Goal: Transaction & Acquisition: Purchase product/service

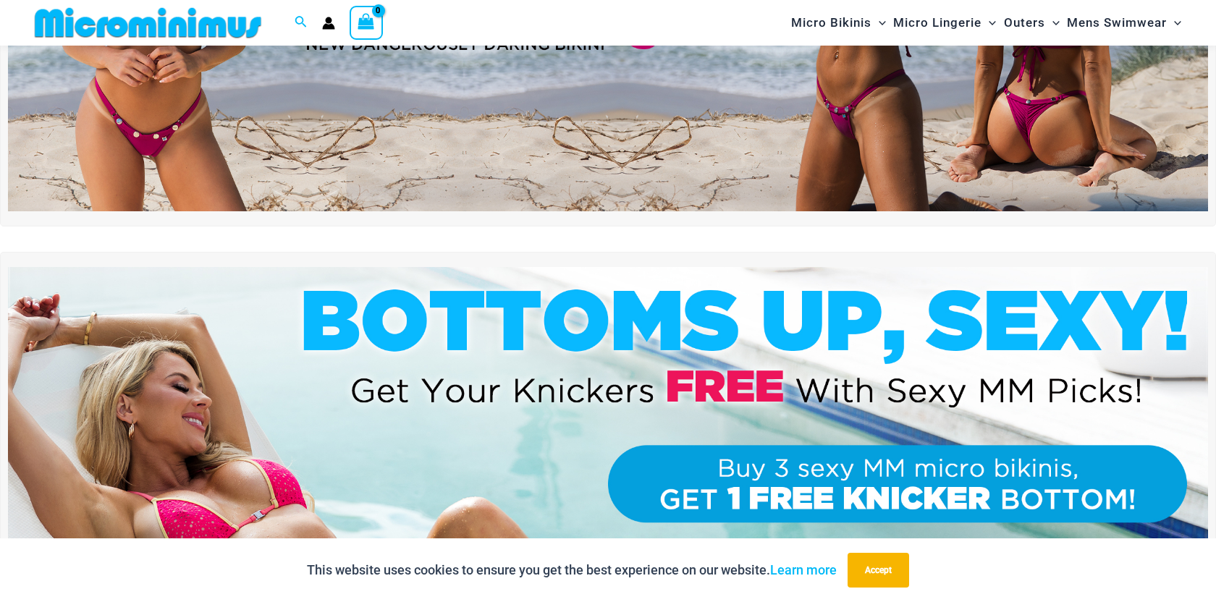
scroll to position [94, 0]
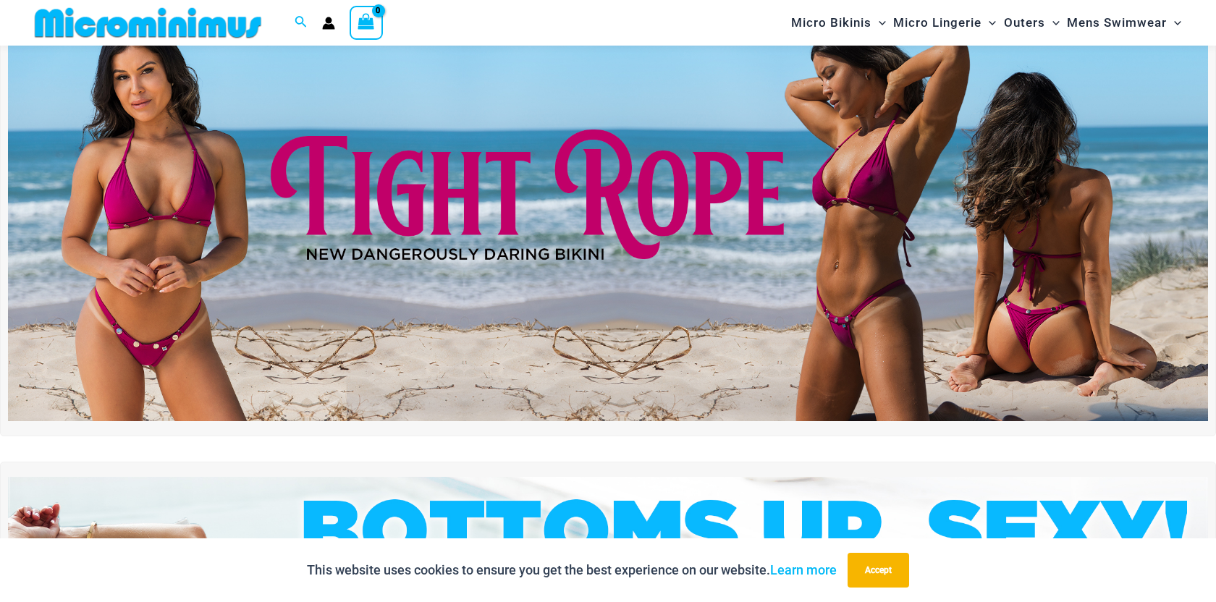
click at [921, 268] on img at bounding box center [608, 217] width 1200 height 407
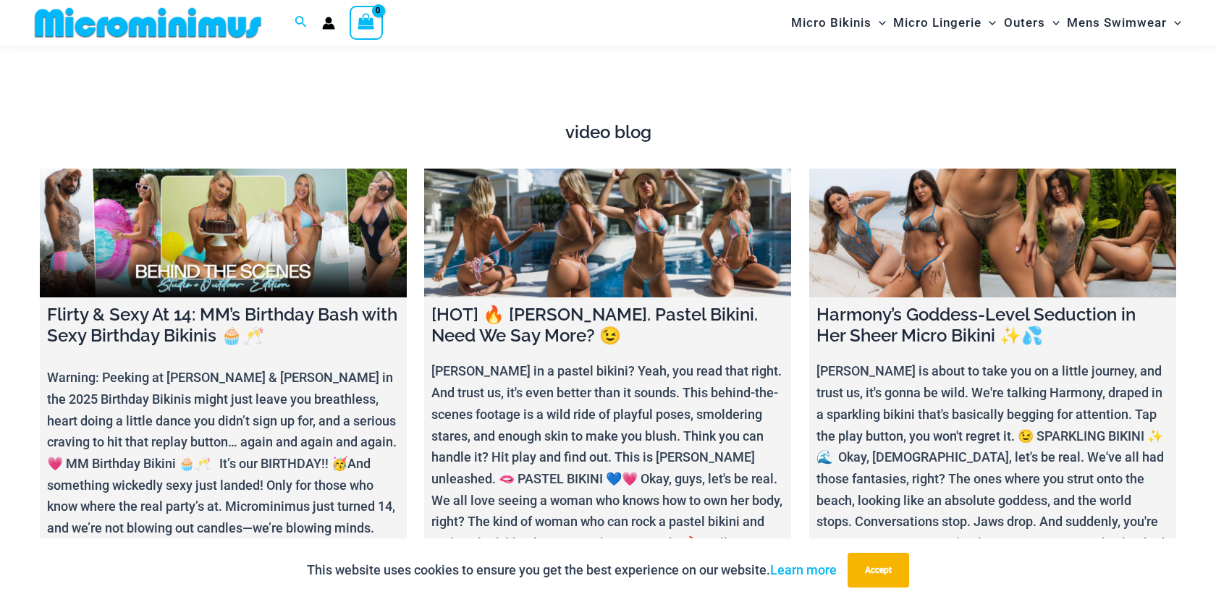
scroll to position [5180, 0]
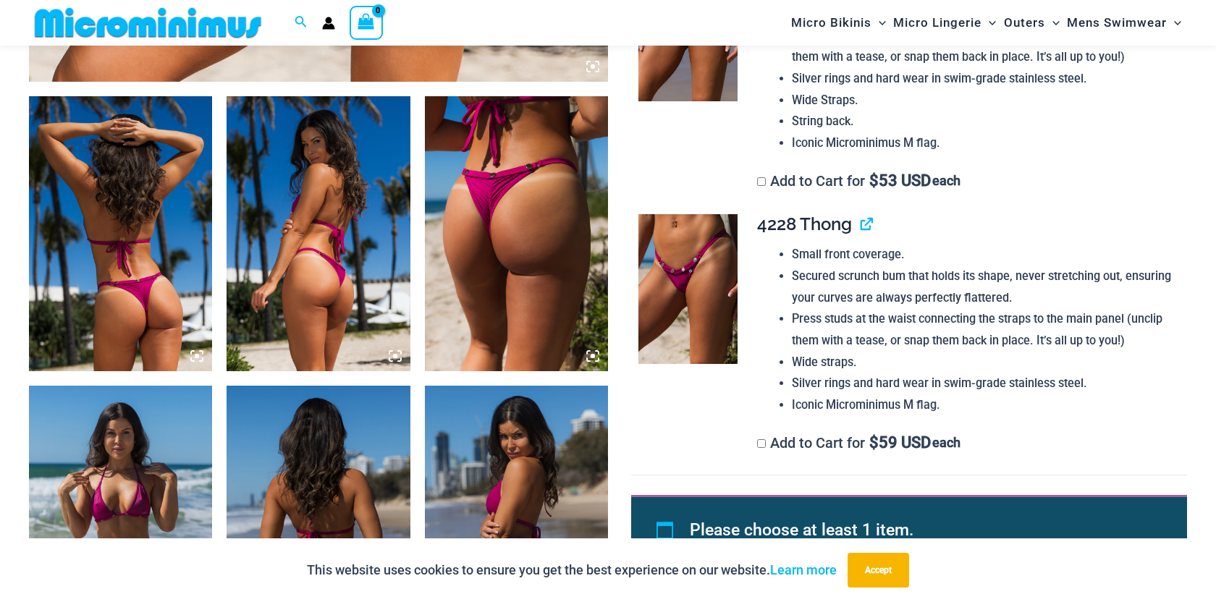
scroll to position [918, 0]
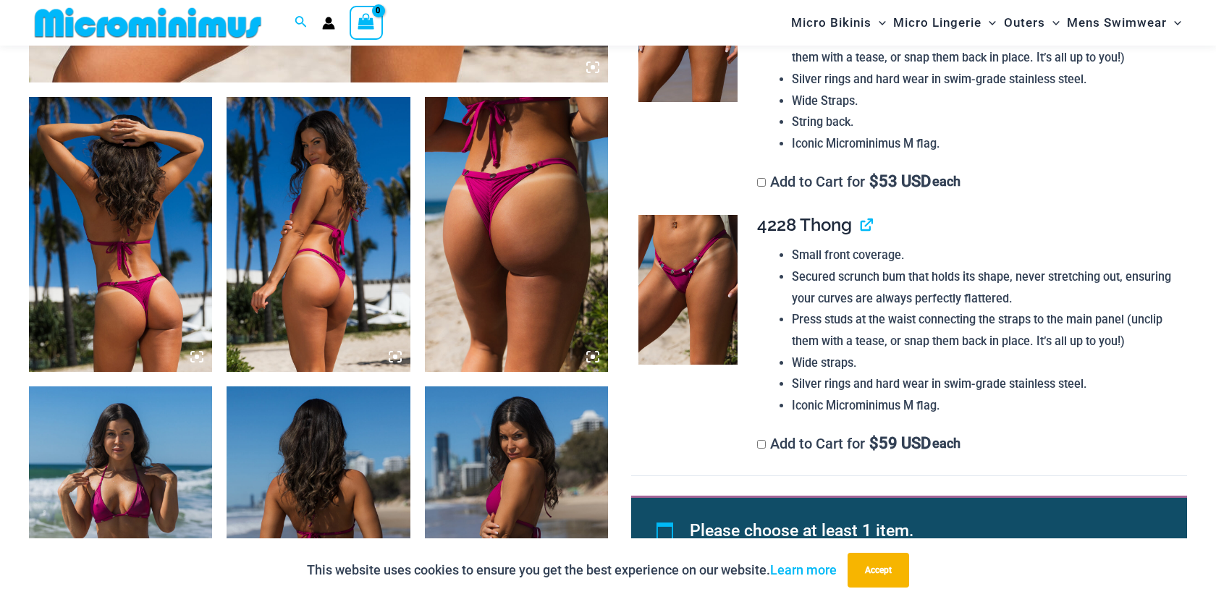
click at [496, 232] on img at bounding box center [516, 234] width 183 height 275
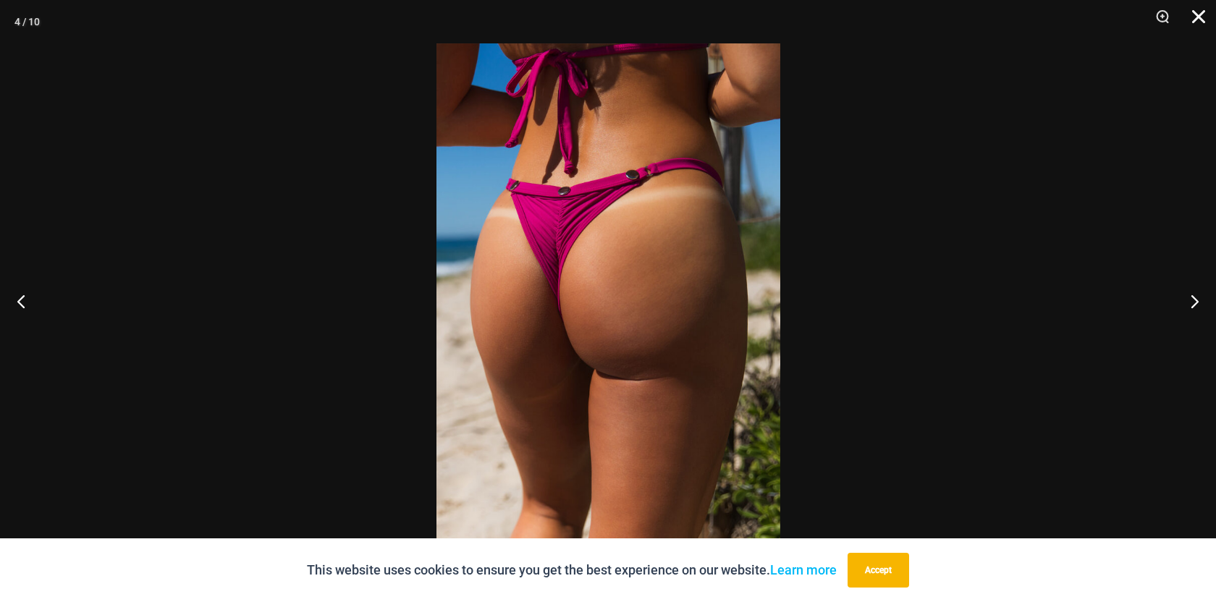
click at [1196, 11] on button "Close" at bounding box center [1193, 21] width 36 height 43
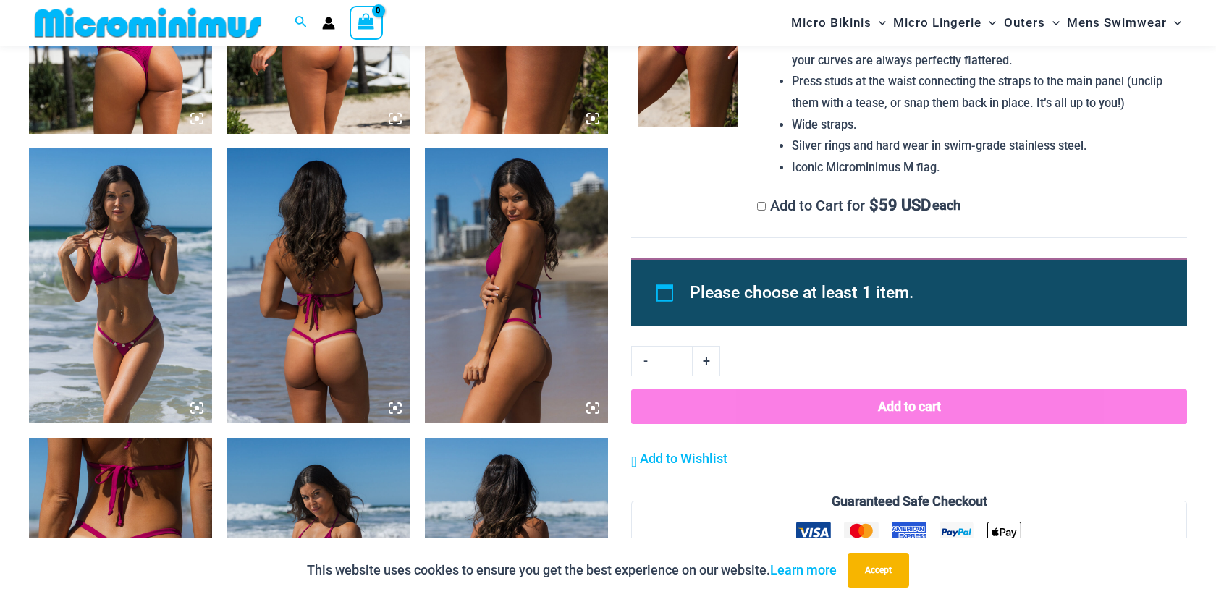
scroll to position [764, 0]
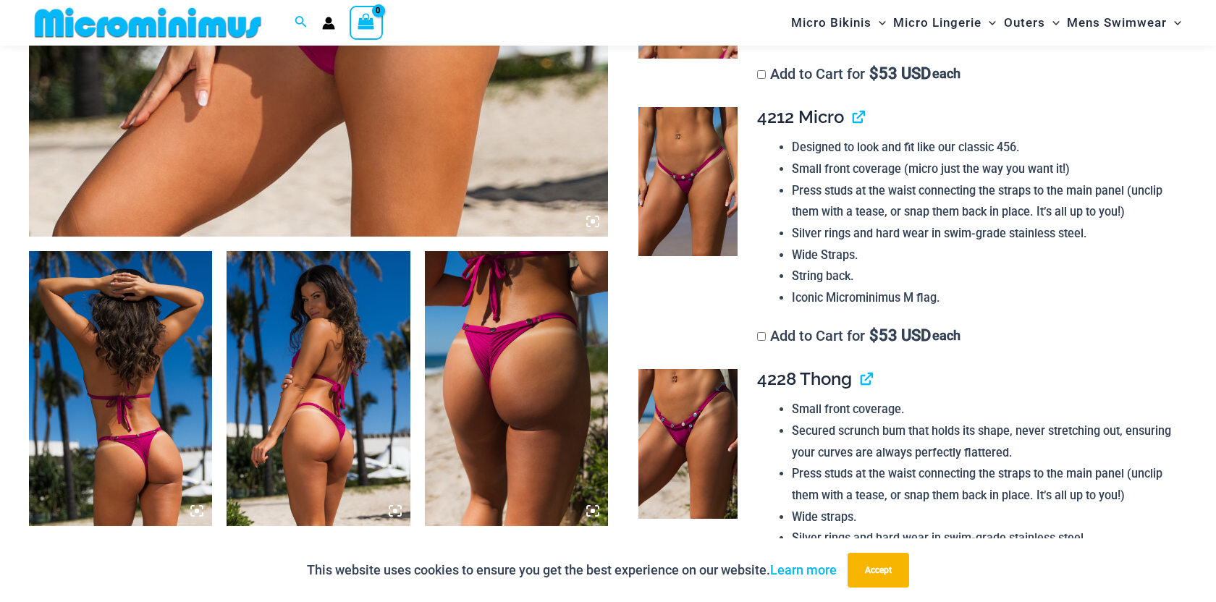
click at [668, 369] on img at bounding box center [687, 443] width 99 height 149
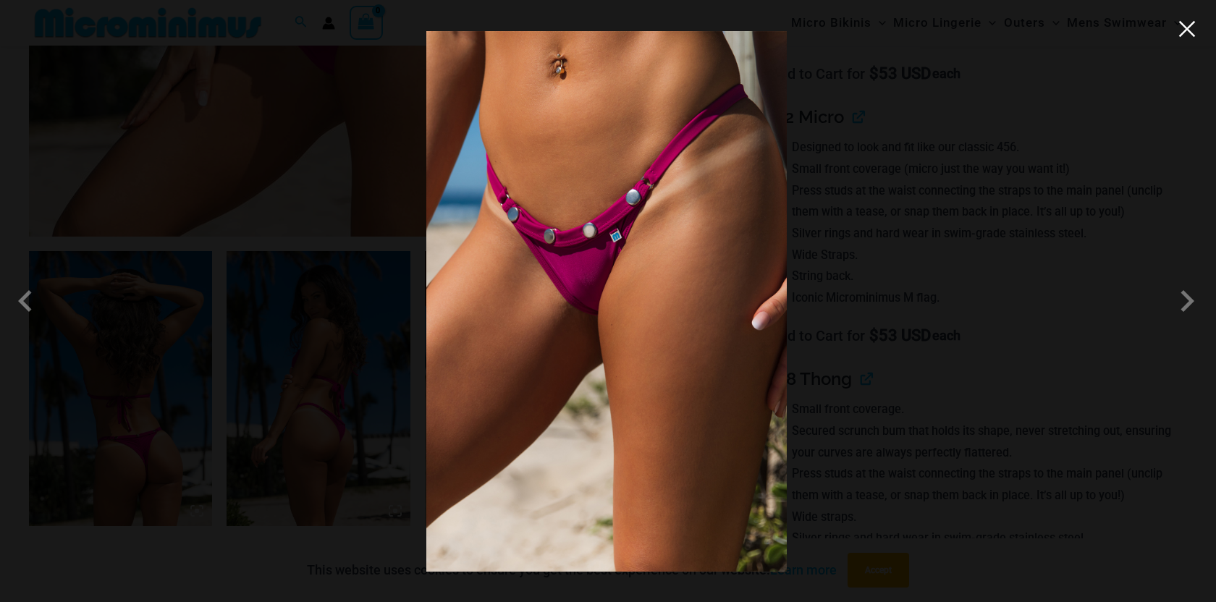
click at [1189, 33] on button "Close" at bounding box center [1187, 29] width 22 height 22
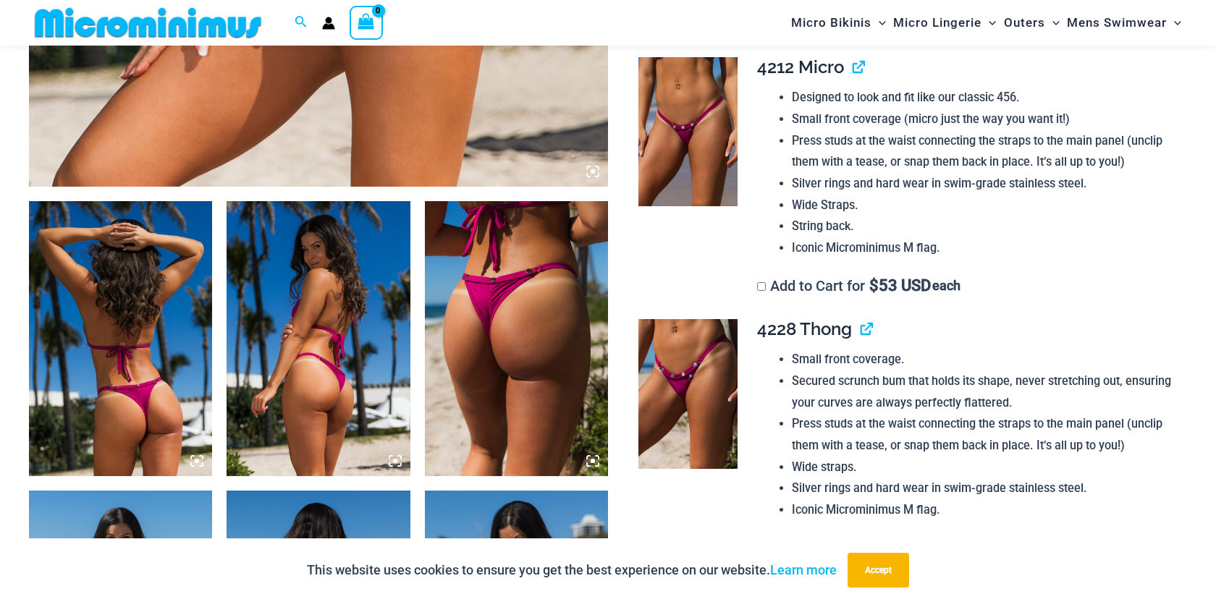
scroll to position [806, 0]
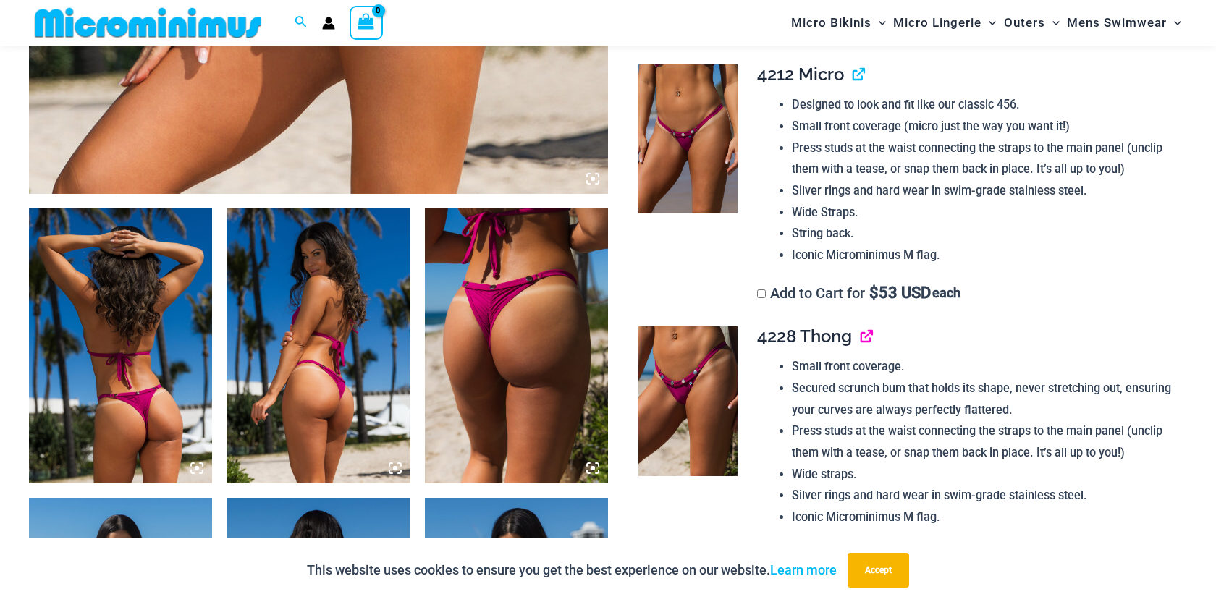
click at [860, 326] on link "View product" at bounding box center [860, 336] width 0 height 21
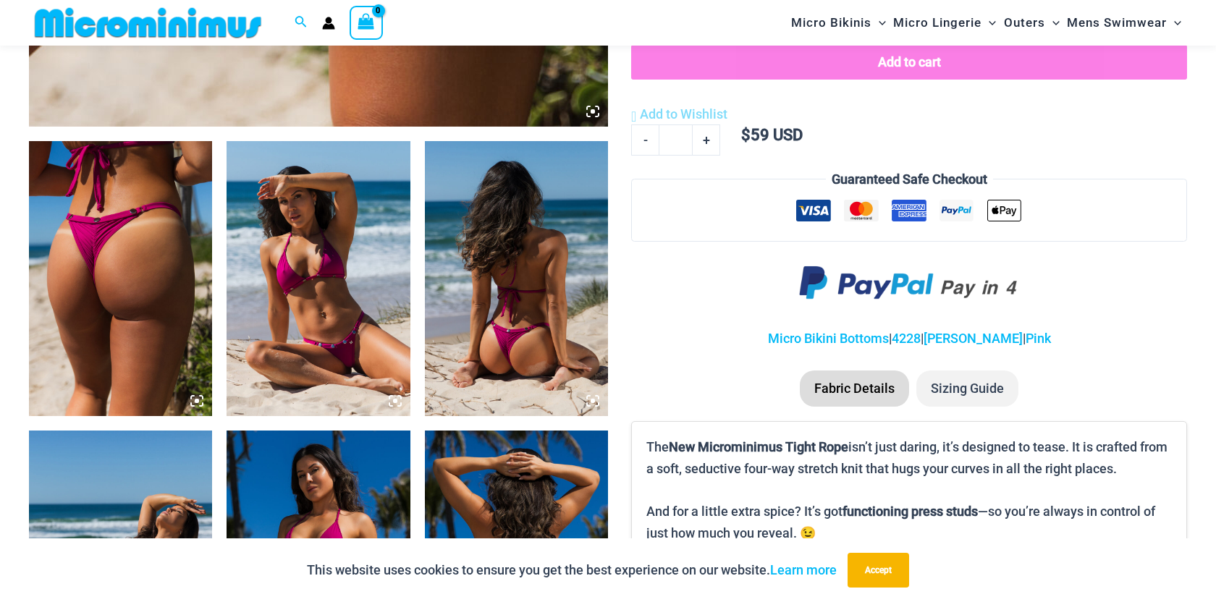
scroll to position [894, 0]
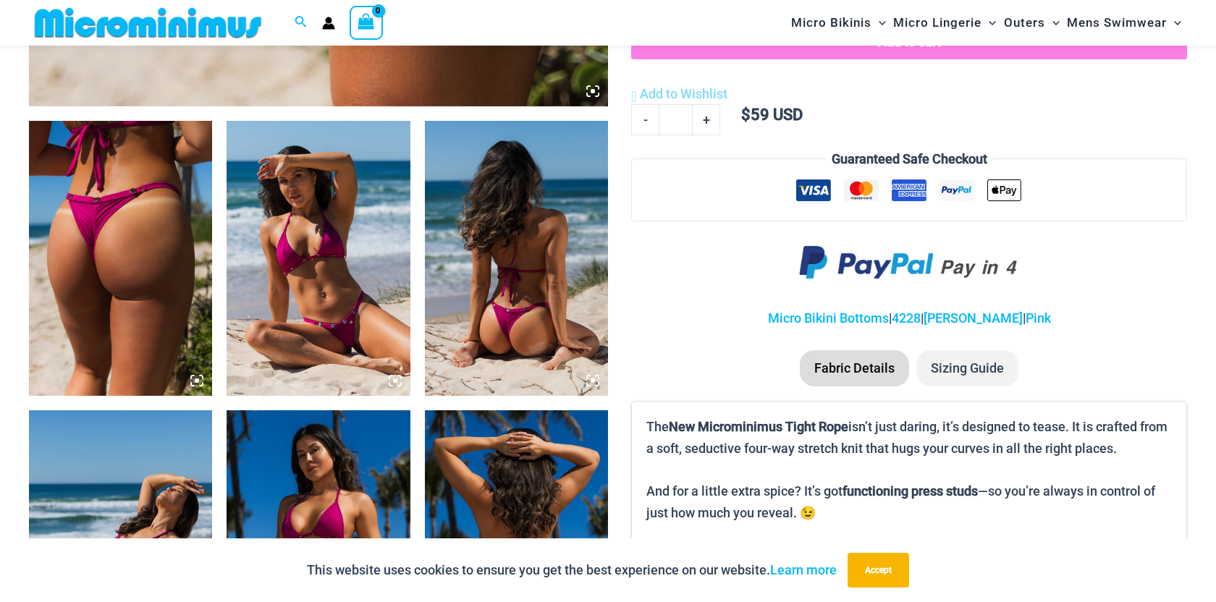
click at [536, 275] on img at bounding box center [516, 258] width 183 height 275
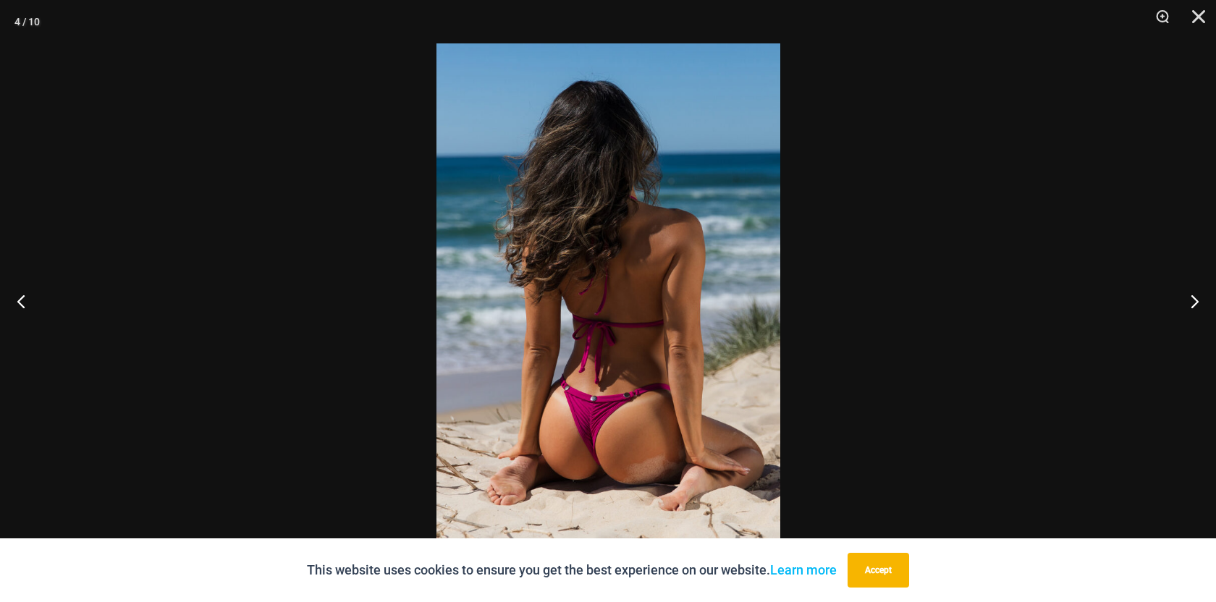
click at [677, 346] on img at bounding box center [608, 300] width 344 height 515
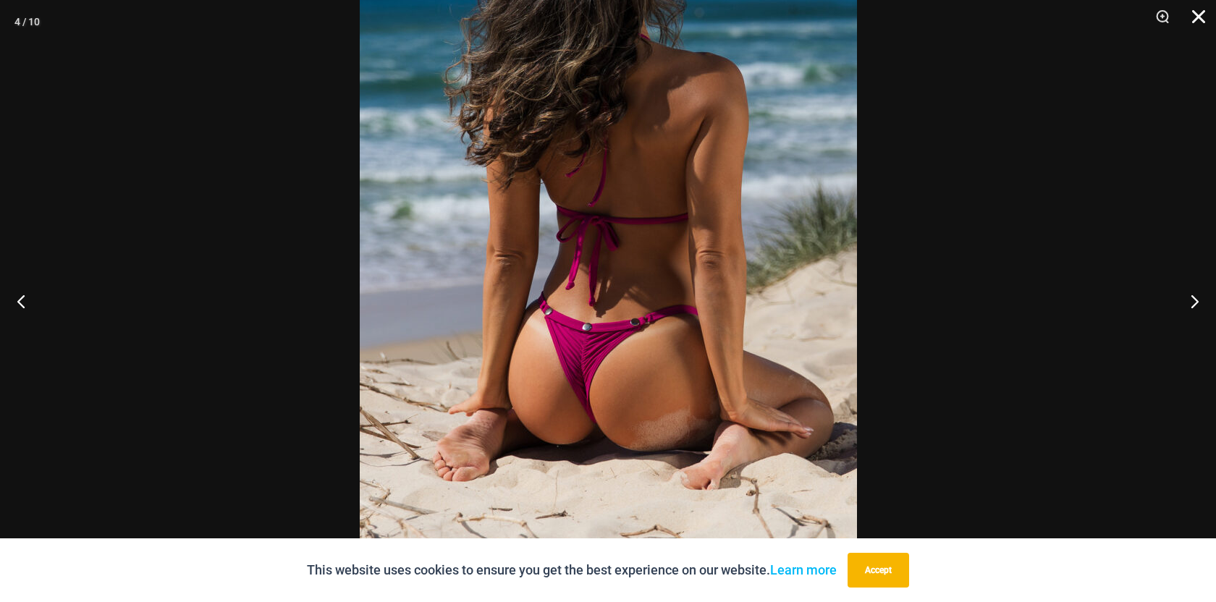
click at [1196, 25] on button "Close" at bounding box center [1193, 21] width 36 height 43
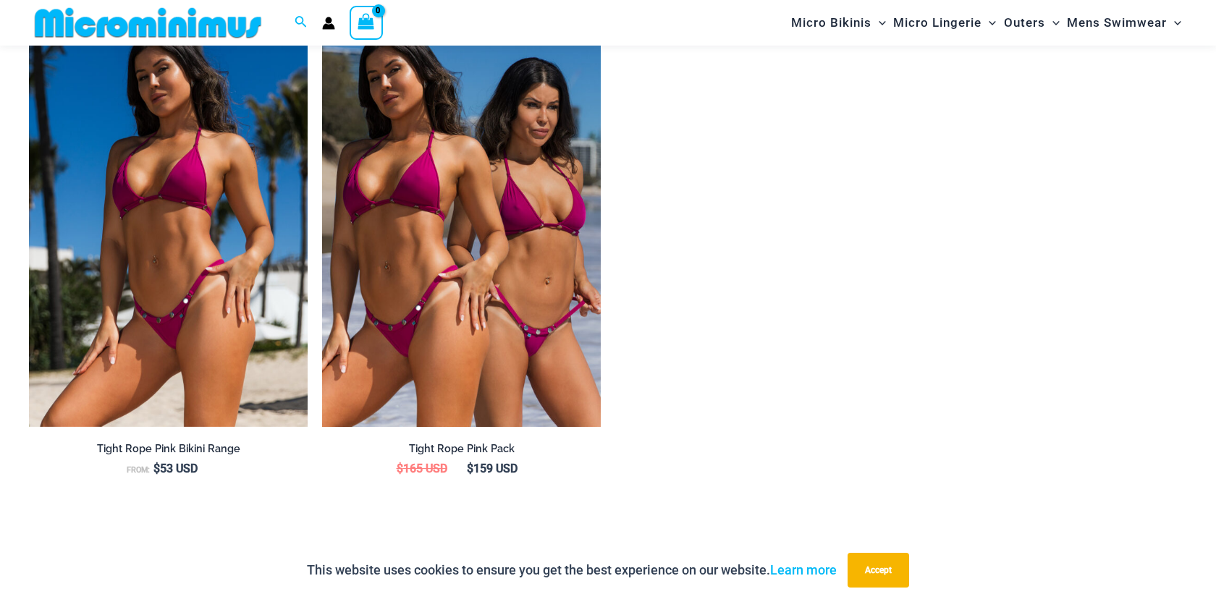
scroll to position [1924, 0]
